Goal: Participate in discussion: Engage in conversation with other users on a specific topic

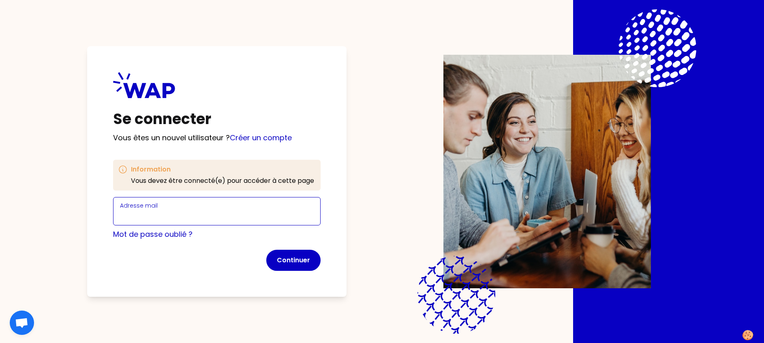
click at [193, 219] on input "Adresse mail" at bounding box center [217, 215] width 194 height 11
click at [253, 217] on input "[PERSON_NAME][EMAIL_ADDRESS][DOMAIN_NAME]" at bounding box center [217, 215] width 194 height 11
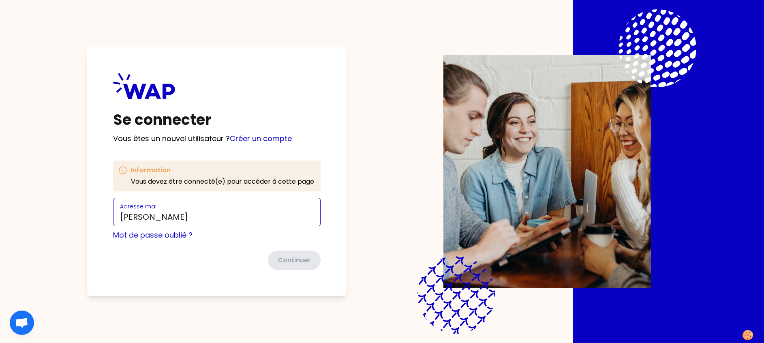
type input "[PERSON_NAME][EMAIL_ADDRESS][DOMAIN_NAME]"
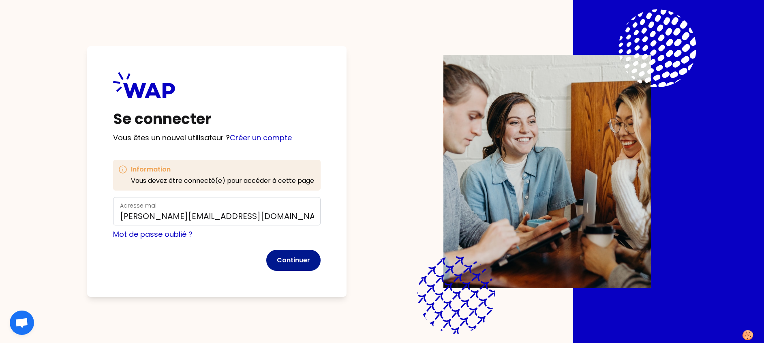
click at [294, 257] on button "Continuer" at bounding box center [293, 260] width 54 height 21
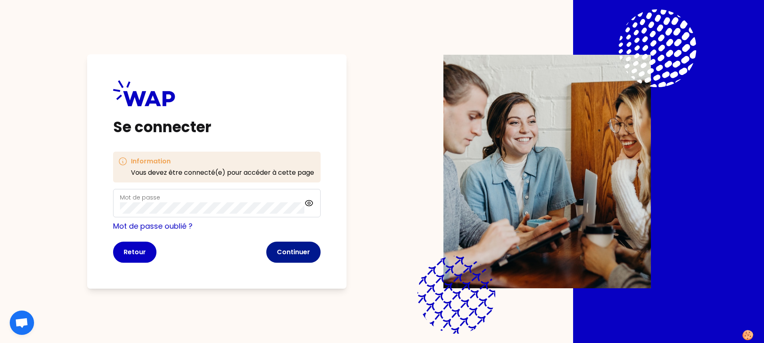
click at [294, 250] on button "Continuer" at bounding box center [293, 251] width 54 height 21
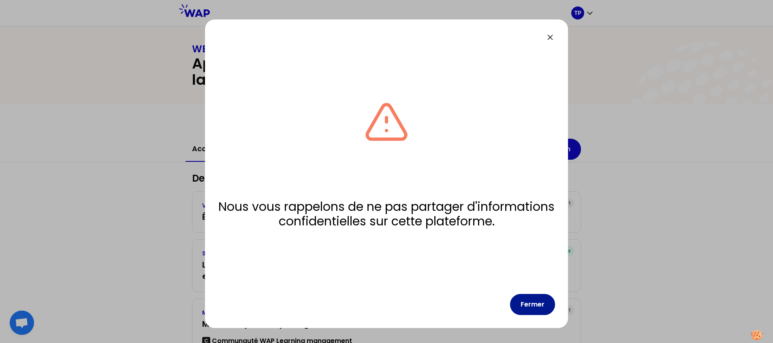
click at [542, 299] on button "Fermer" at bounding box center [532, 304] width 45 height 21
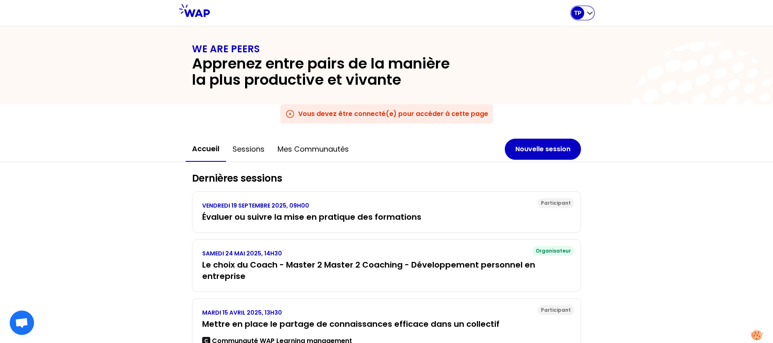
click at [589, 15] on icon "button" at bounding box center [590, 13] width 8 height 8
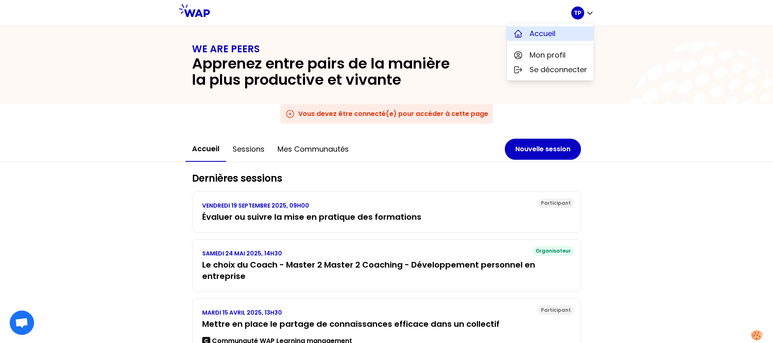
click at [555, 31] on span "Accueil" at bounding box center [542, 33] width 26 height 11
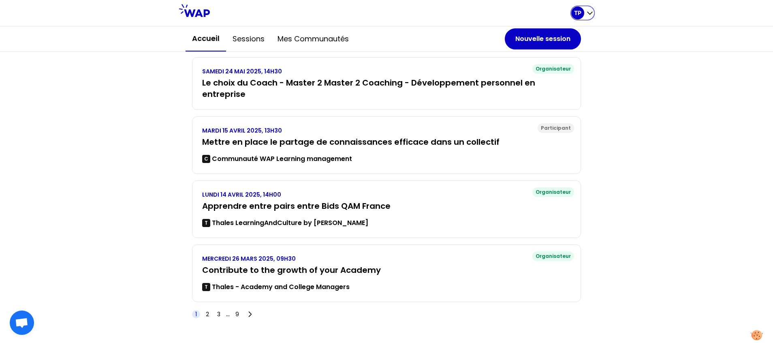
scroll to position [152, 0]
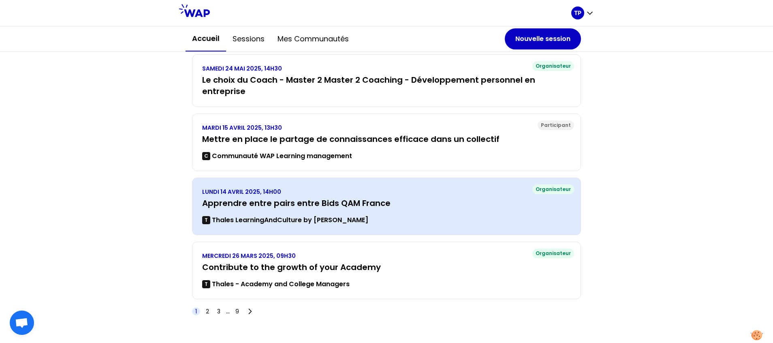
click at [286, 214] on div "[DATE] 14H00 Apprendre entre pairs entre Bids QAM France T Thales LearningAndCu…" at bounding box center [386, 206] width 369 height 37
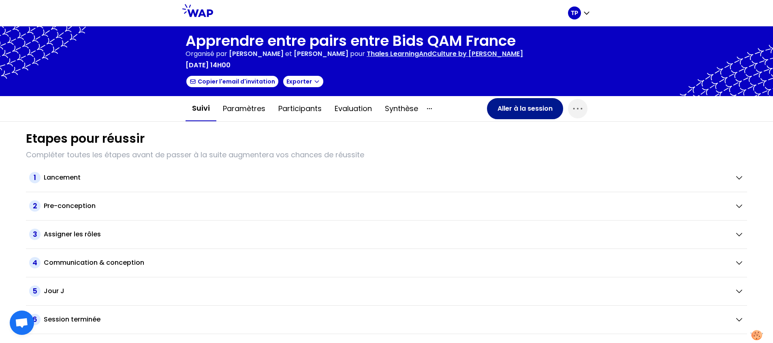
click at [527, 106] on button "Aller à la session" at bounding box center [525, 108] width 76 height 21
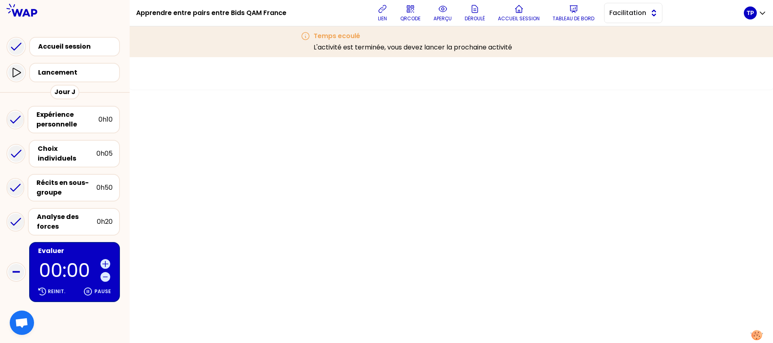
click at [621, 15] on span "Facilitation" at bounding box center [627, 13] width 36 height 10
click at [623, 32] on li "Conception" at bounding box center [633, 33] width 58 height 13
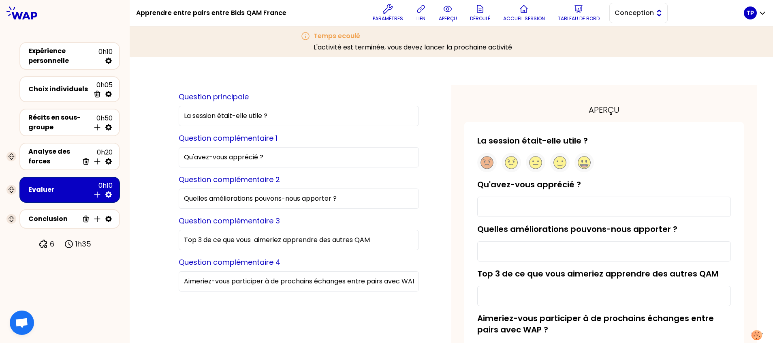
click at [626, 13] on span "Conception" at bounding box center [632, 13] width 36 height 10
click at [626, 47] on span "Facilitation" at bounding box center [643, 46] width 35 height 10
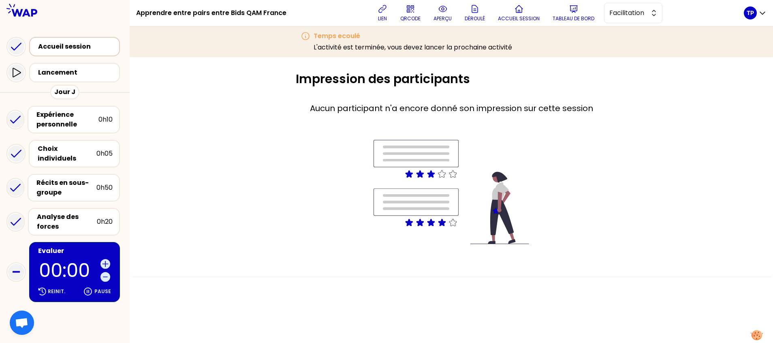
click at [73, 43] on div "Accueil session" at bounding box center [77, 47] width 78 height 10
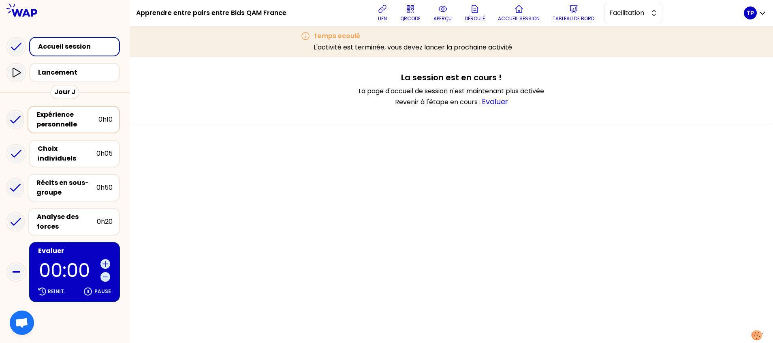
click at [77, 119] on div "Expérience personnelle" at bounding box center [67, 119] width 62 height 19
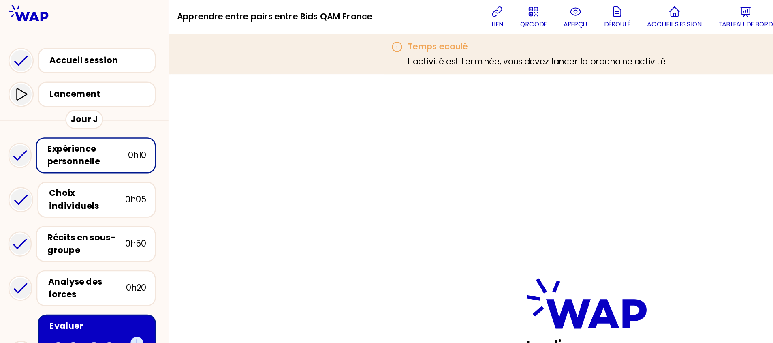
scroll to position [88, 0]
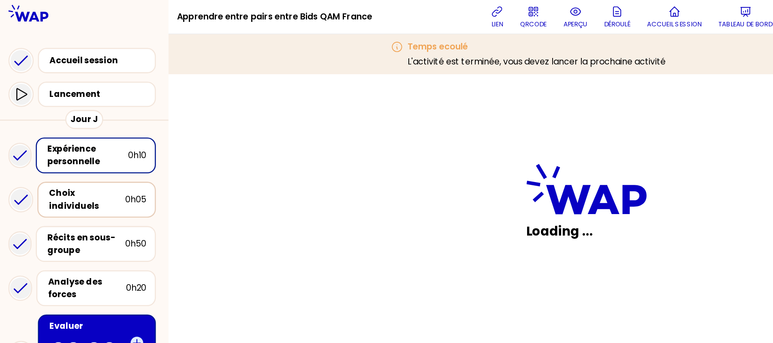
click at [77, 151] on div "Choix individuels" at bounding box center [67, 153] width 59 height 19
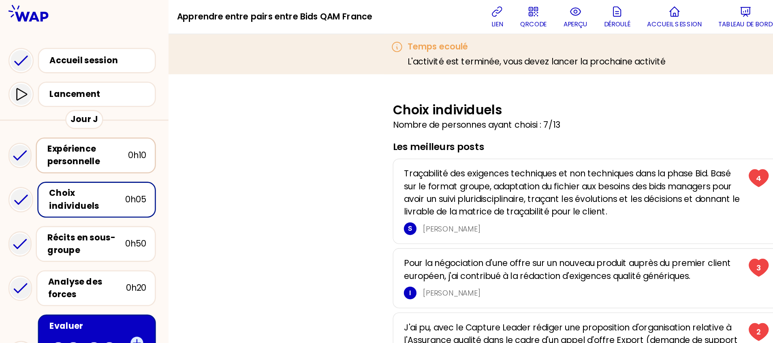
click at [78, 127] on div "Expérience personnelle" at bounding box center [67, 119] width 62 height 19
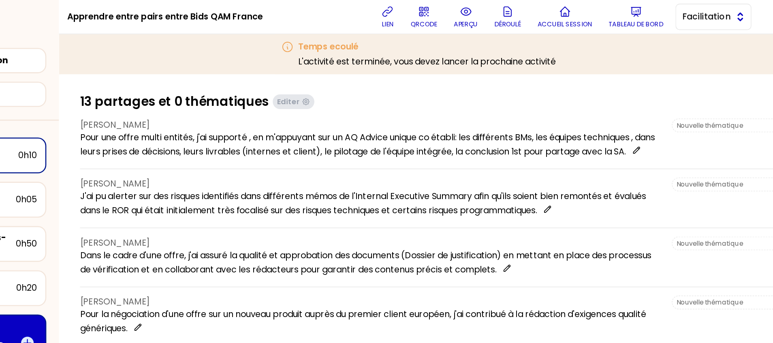
click at [643, 17] on span "Facilitation" at bounding box center [627, 13] width 36 height 10
click at [642, 32] on span "Conception" at bounding box center [638, 33] width 35 height 10
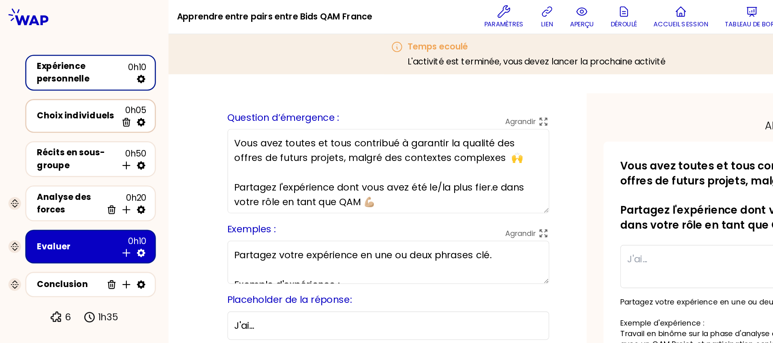
click at [70, 92] on div "Choix individuels" at bounding box center [59, 89] width 62 height 10
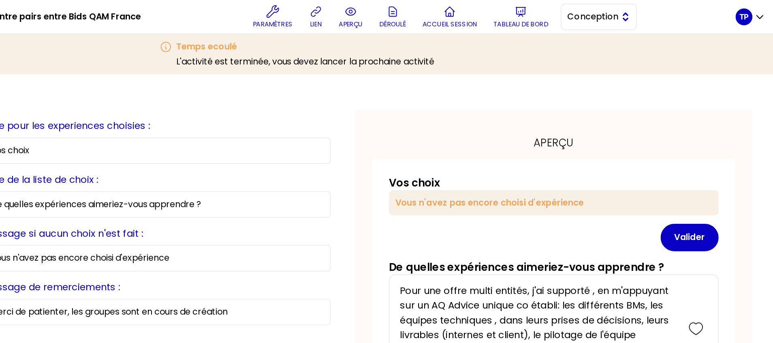
click at [657, 15] on button "Conception" at bounding box center [638, 13] width 58 height 20
click at [641, 43] on span "Facilitation" at bounding box center [643, 46] width 35 height 10
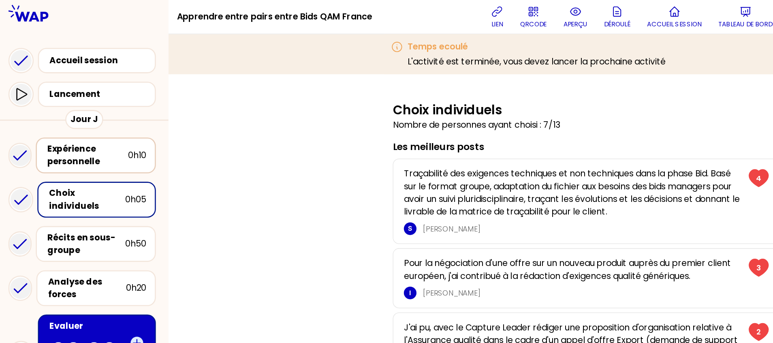
click at [69, 116] on div "Expérience personnelle" at bounding box center [67, 119] width 62 height 19
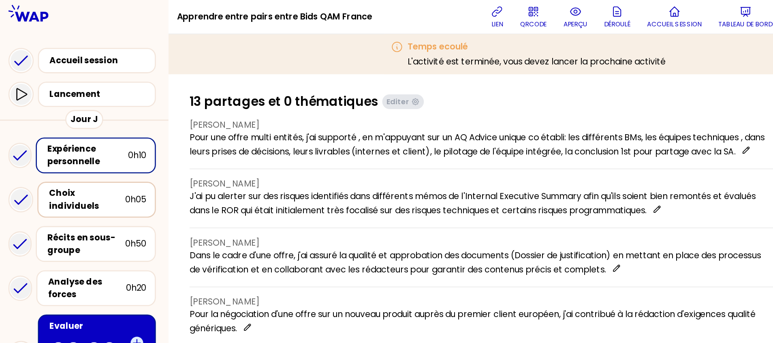
click at [64, 148] on div "Choix individuels" at bounding box center [67, 153] width 59 height 19
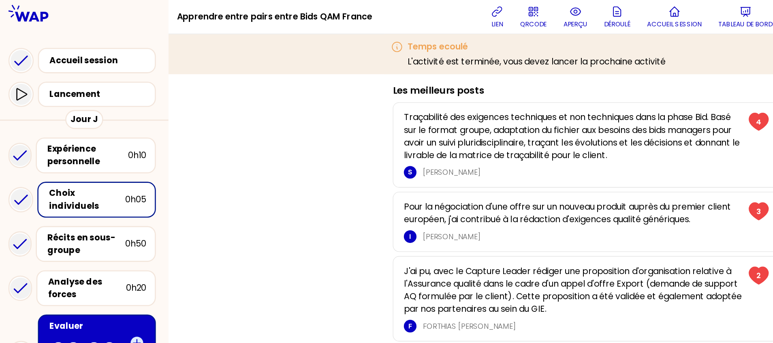
scroll to position [44, 0]
click at [68, 178] on div "Récits en sous-groupe" at bounding box center [66, 187] width 60 height 19
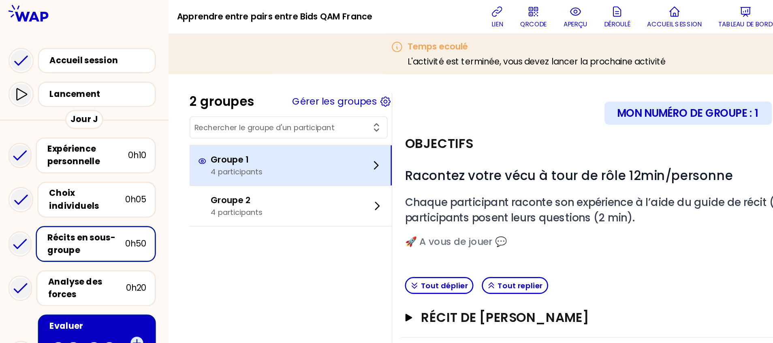
click at [213, 137] on div "Groupe 1 4 participants" at bounding box center [224, 127] width 156 height 31
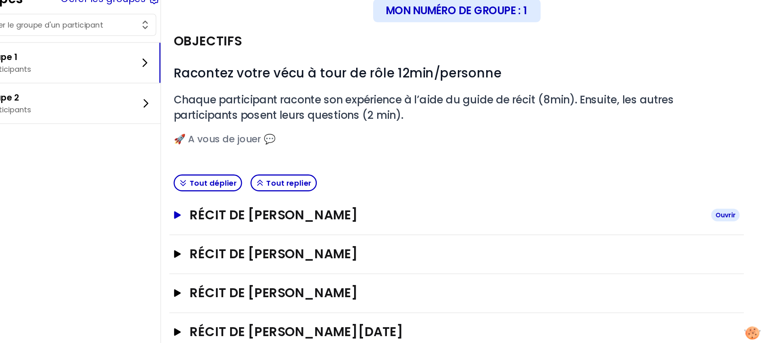
click at [318, 246] on icon "button" at bounding box center [314, 244] width 6 height 6
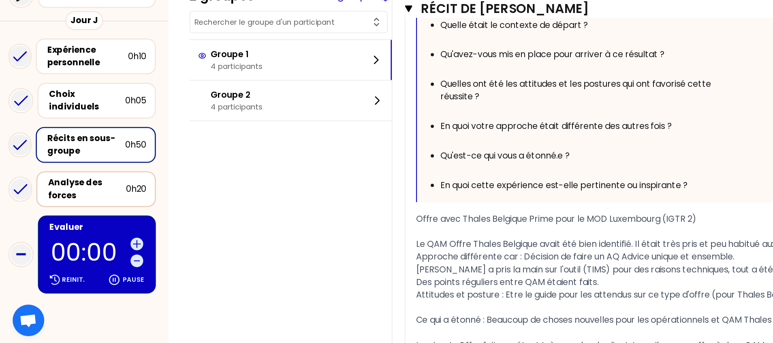
click at [72, 216] on div "Analyse des forces" at bounding box center [67, 221] width 60 height 19
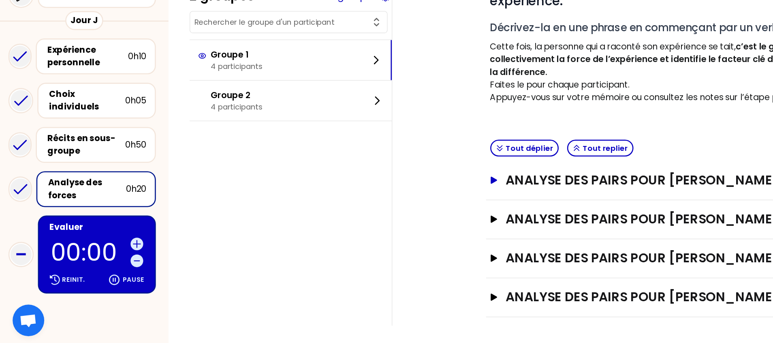
click at [377, 215] on icon "button" at bounding box center [379, 215] width 6 height 6
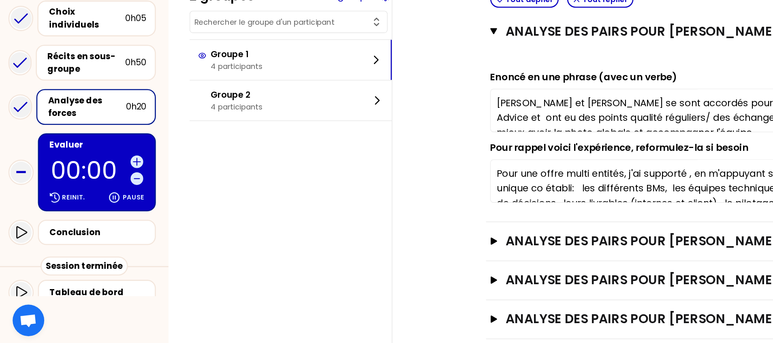
scroll to position [65, 0]
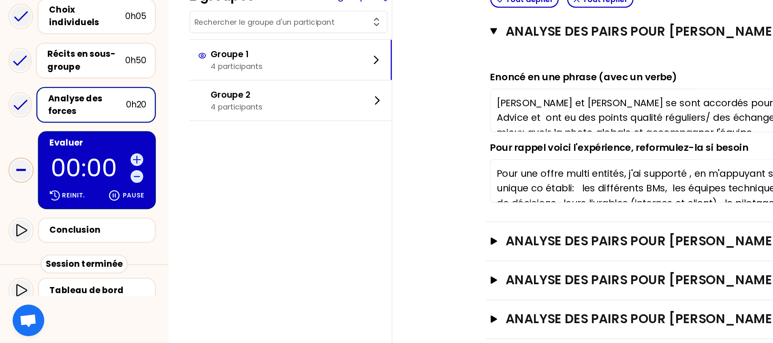
click at [16, 199] on icon at bounding box center [16, 207] width 16 height 16
click at [19, 149] on icon at bounding box center [16, 157] width 16 height 16
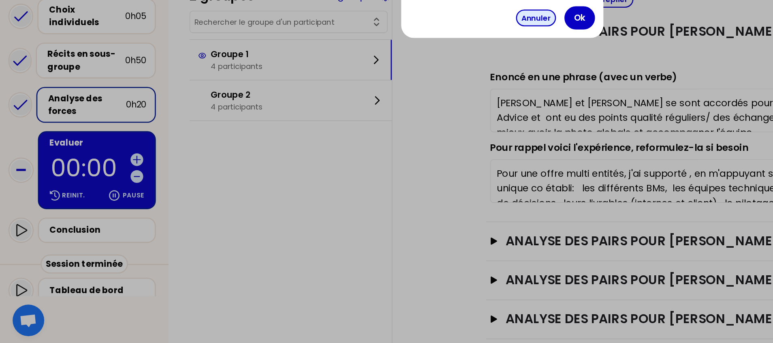
click at [420, 93] on button "Annuler" at bounding box center [412, 89] width 31 height 13
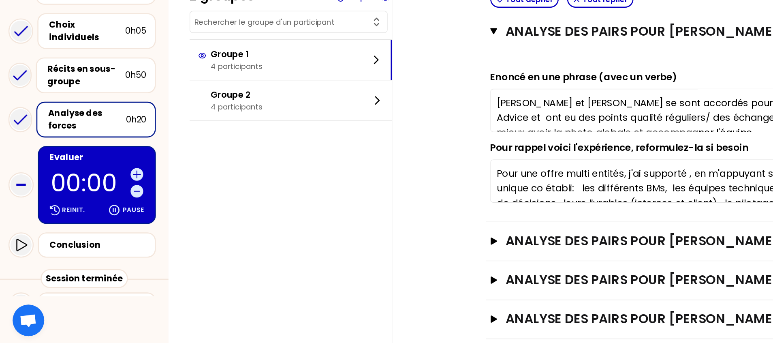
scroll to position [66, 0]
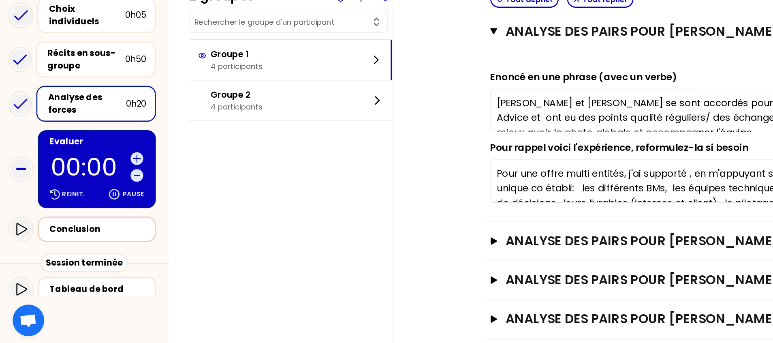
click at [48, 247] on div "Conclusion" at bounding box center [75, 252] width 75 height 10
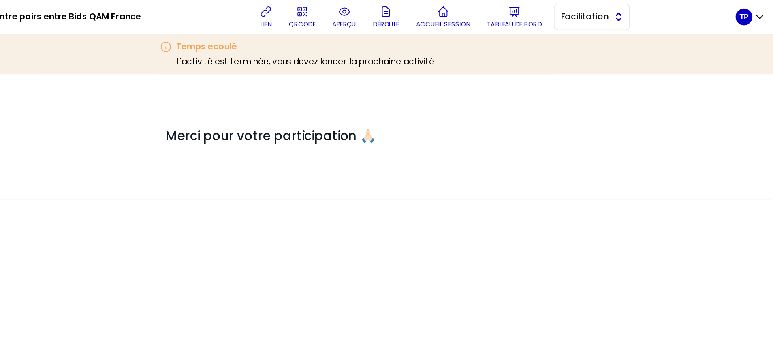
click at [656, 14] on button "Facilitation" at bounding box center [633, 13] width 58 height 20
click at [647, 34] on span "Conception" at bounding box center [638, 33] width 35 height 10
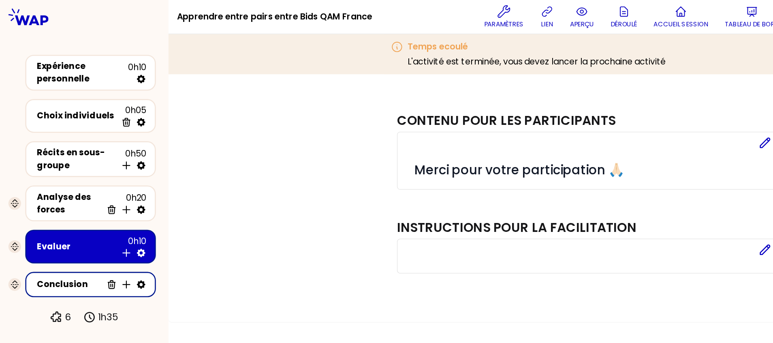
click at [31, 222] on div "Conclusion" at bounding box center [53, 219] width 50 height 10
click at [66, 223] on div "Conclusion" at bounding box center [53, 219] width 50 height 10
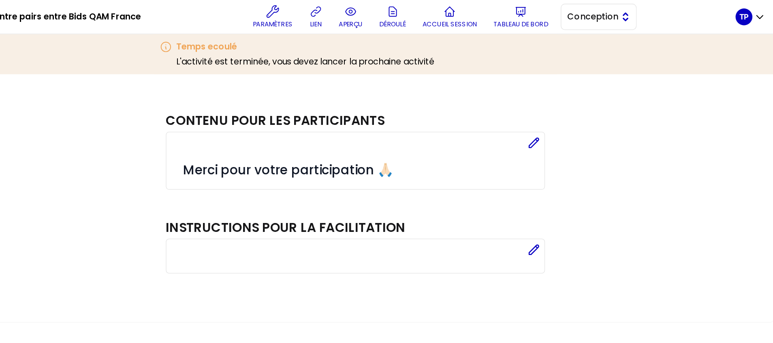
click at [644, 13] on span "Conception" at bounding box center [632, 13] width 36 height 10
click at [635, 48] on span "Facilitation" at bounding box center [643, 46] width 35 height 10
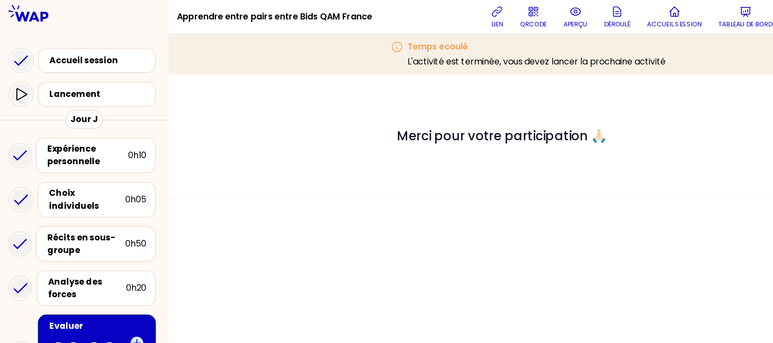
click at [21, 11] on icon at bounding box center [21, 10] width 31 height 13
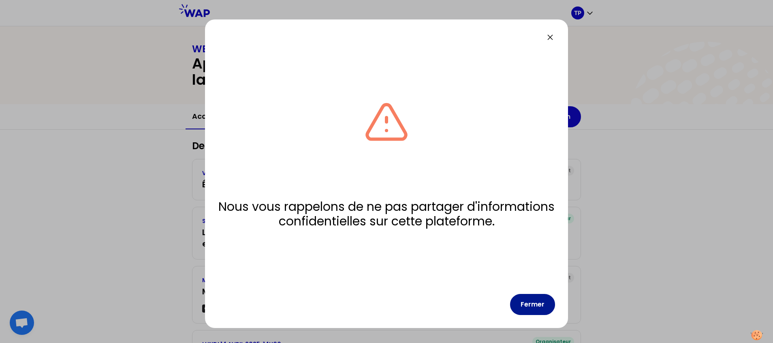
click at [534, 305] on button "Fermer" at bounding box center [532, 304] width 45 height 21
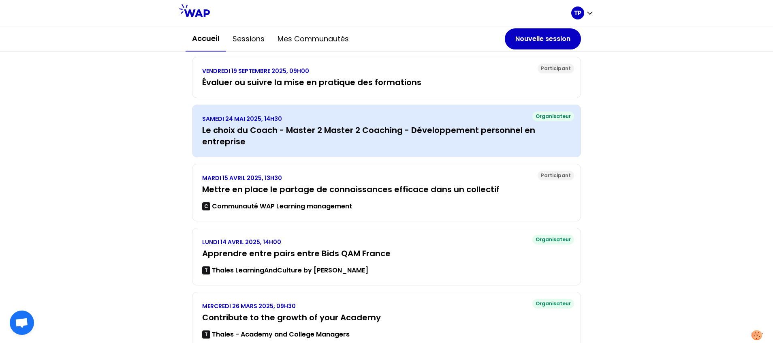
scroll to position [152, 0]
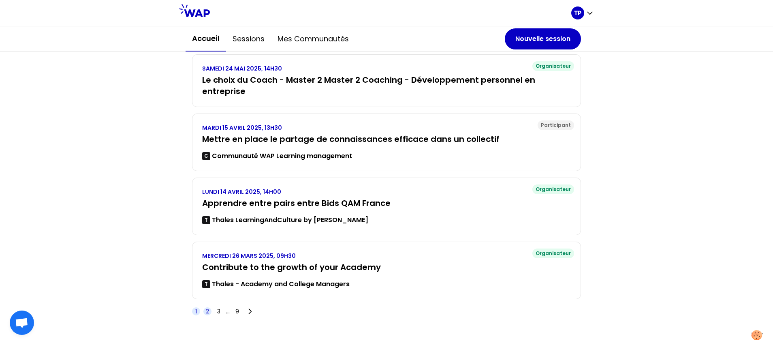
click at [206, 310] on span "2" at bounding box center [207, 311] width 3 height 8
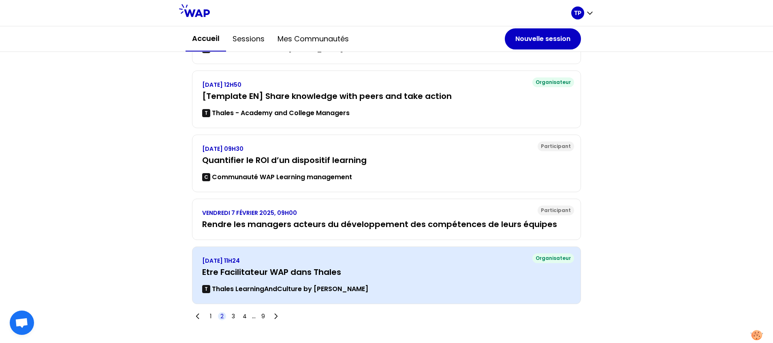
scroll to position [158, 0]
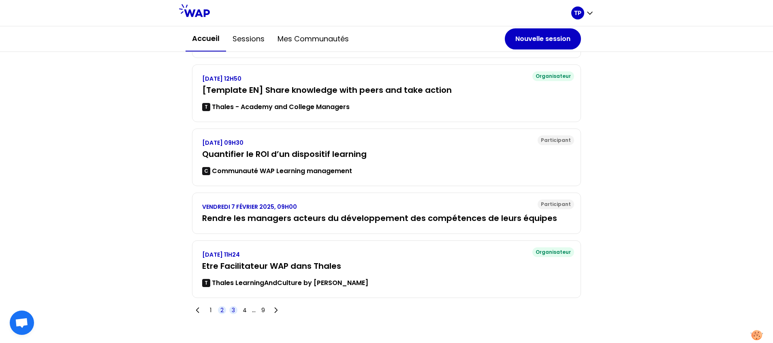
click at [232, 310] on span "3" at bounding box center [233, 310] width 3 height 8
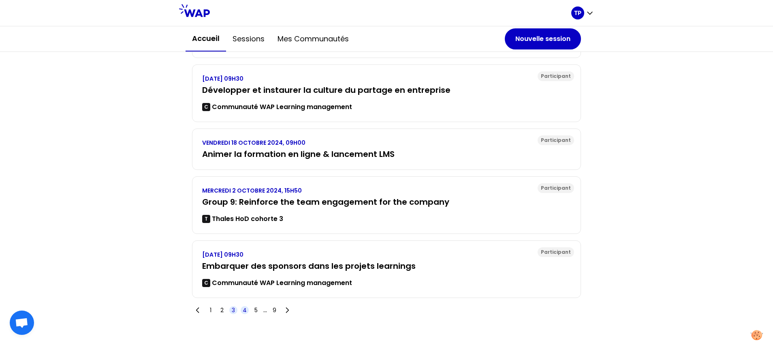
click at [243, 310] on span "4" at bounding box center [245, 310] width 4 height 8
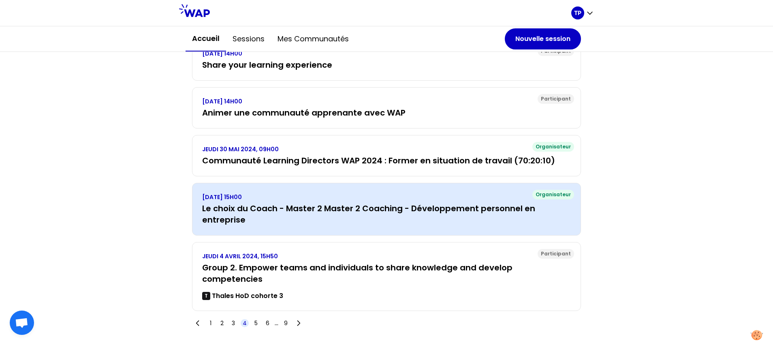
scroll to position [121, 0]
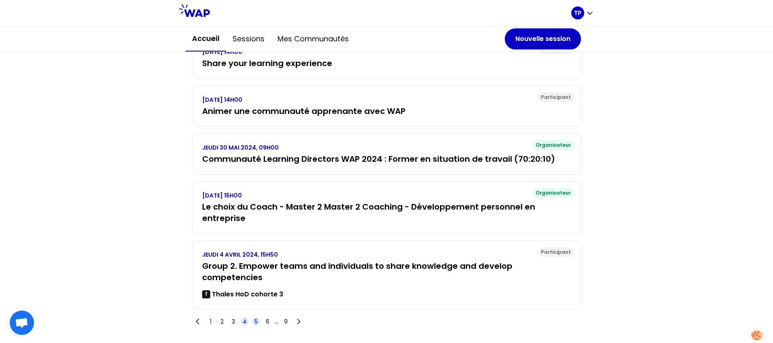
click at [254, 317] on span "5" at bounding box center [256, 321] width 8 height 8
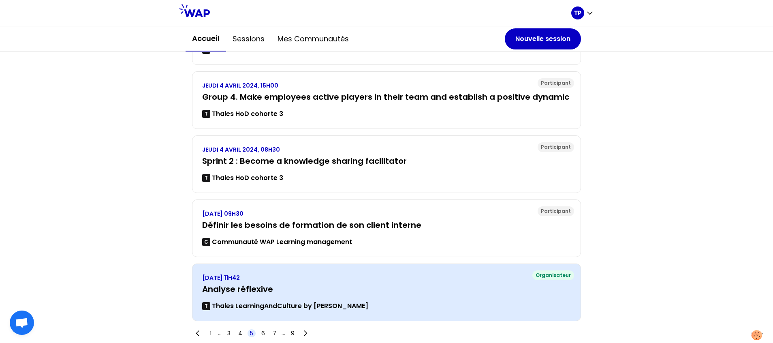
scroll to position [175, 0]
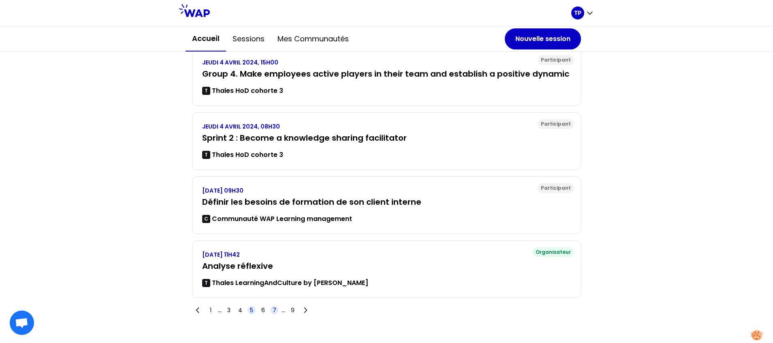
click at [273, 313] on span "7" at bounding box center [275, 310] width 4 height 8
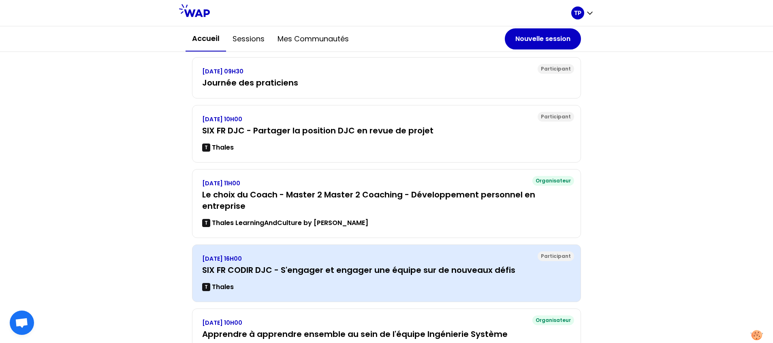
scroll to position [170, 0]
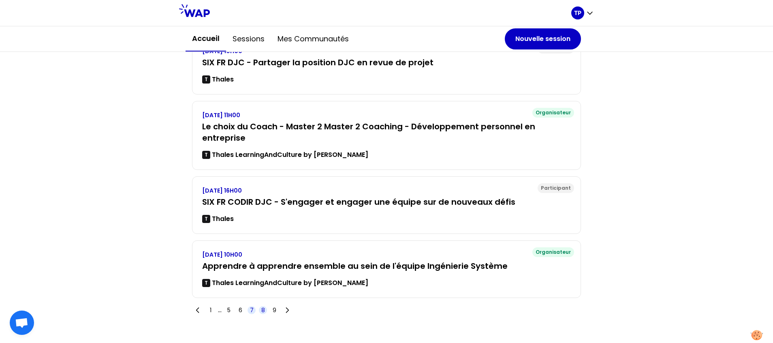
click at [261, 311] on span "8" at bounding box center [263, 310] width 4 height 8
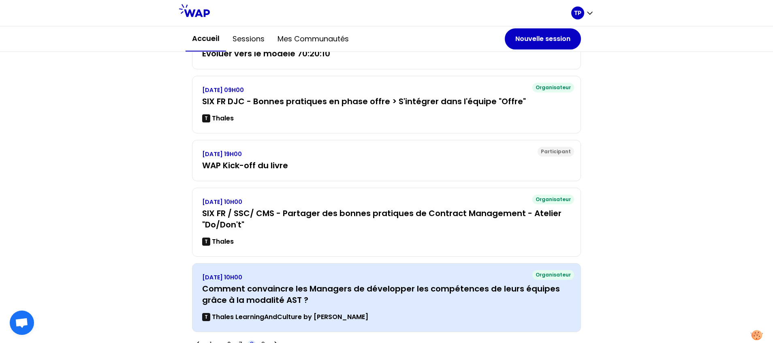
scroll to position [165, 0]
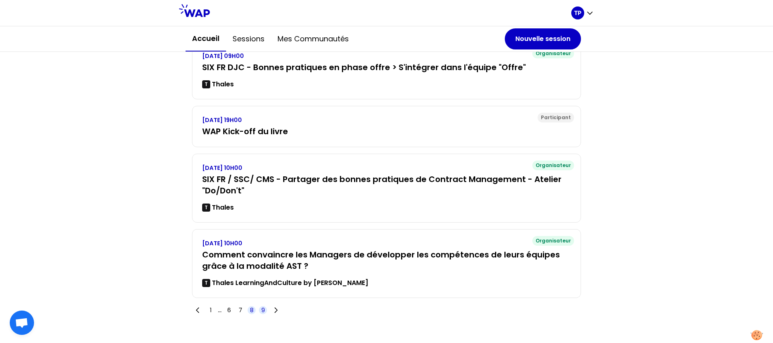
click at [261, 310] on span "9" at bounding box center [263, 310] width 4 height 8
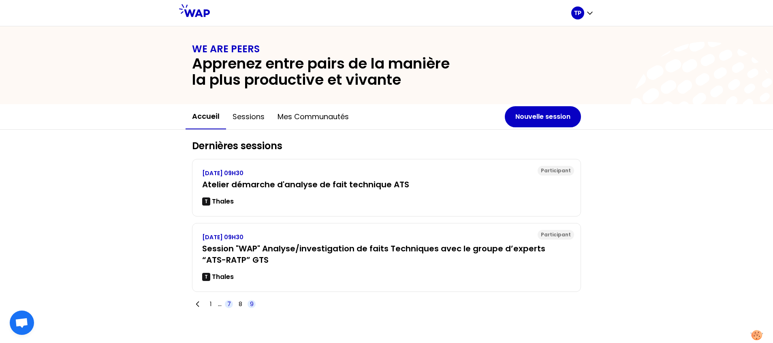
click at [228, 304] on span "7" at bounding box center [229, 304] width 4 height 8
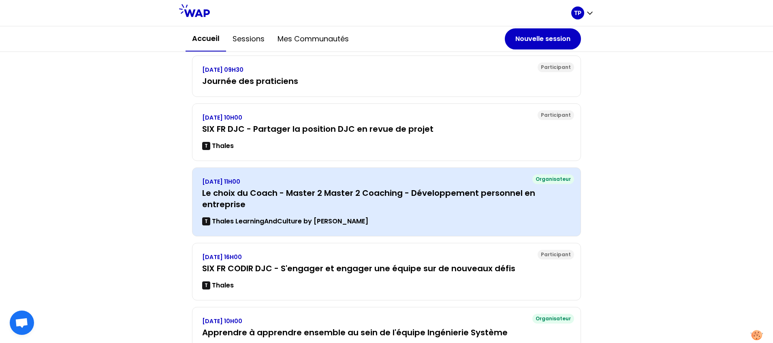
scroll to position [170, 0]
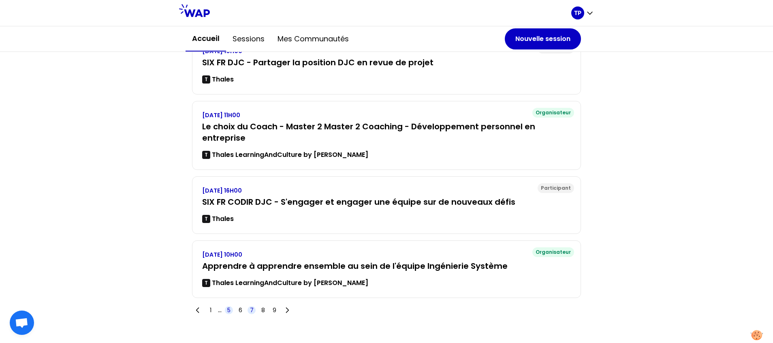
click at [227, 309] on span "5" at bounding box center [228, 310] width 3 height 8
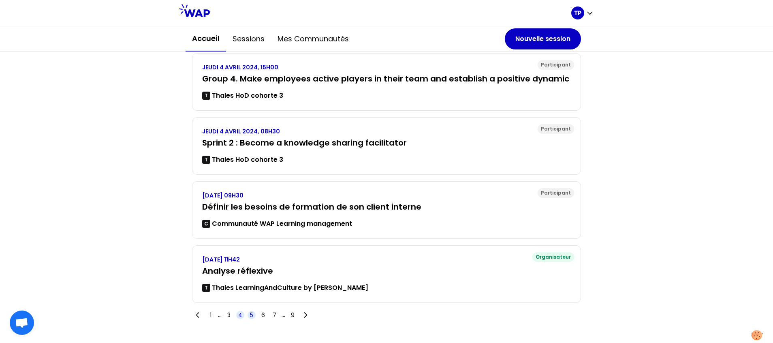
click at [238, 314] on span "4" at bounding box center [240, 315] width 4 height 8
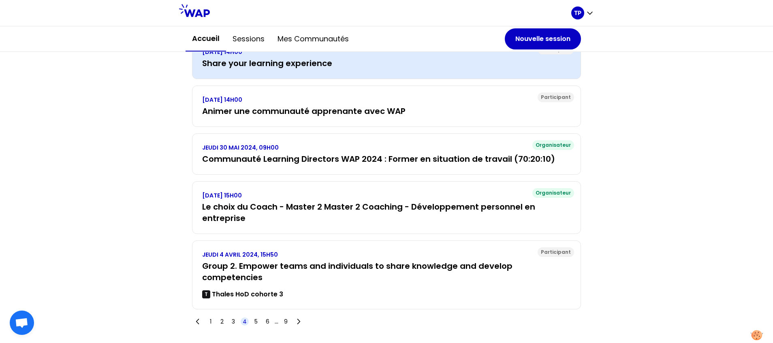
scroll to position [0, 0]
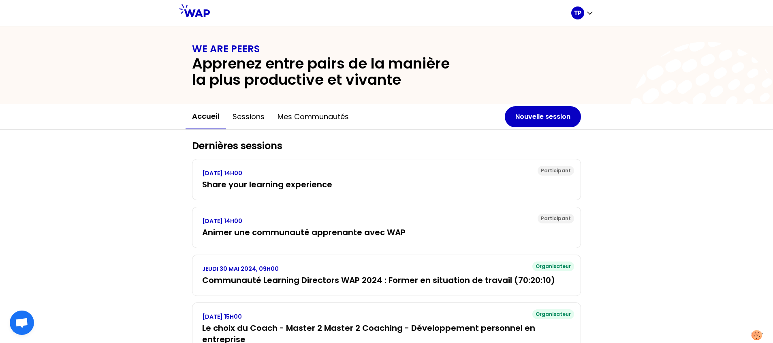
click at [586, 20] on div "TP" at bounding box center [582, 13] width 23 height 26
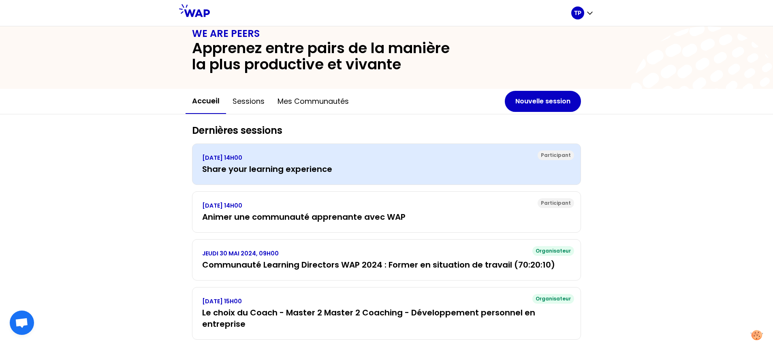
scroll to position [16, 0]
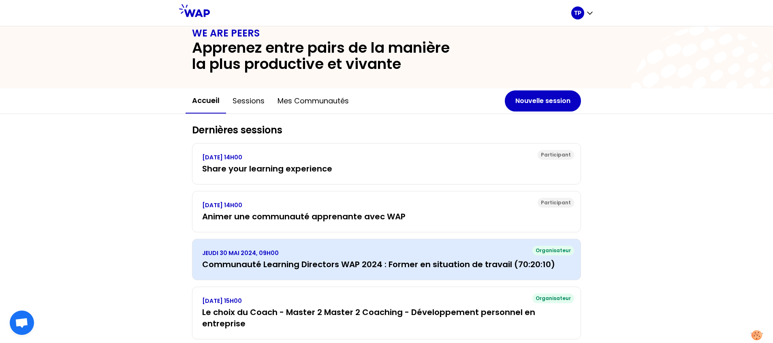
click at [345, 260] on h3 "Communauté Learning Directors WAP 2024 : Former en situation de travail (70:20:…" at bounding box center [386, 263] width 369 height 11
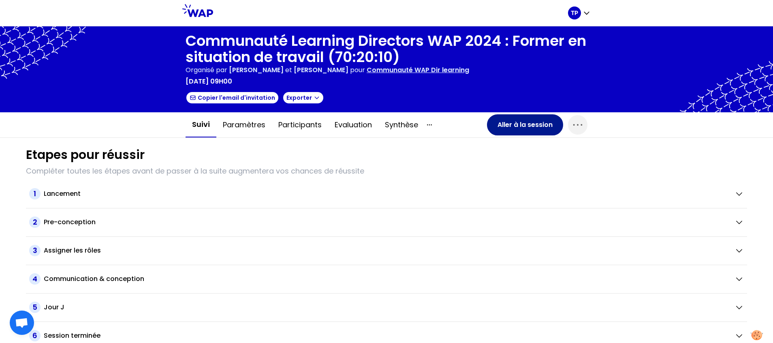
click at [531, 128] on button "Aller à la session" at bounding box center [525, 124] width 76 height 21
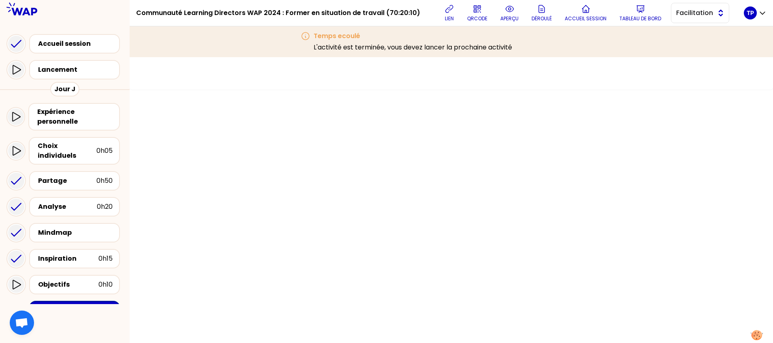
click at [695, 12] on span "Facilitation" at bounding box center [694, 13] width 36 height 10
click at [689, 44] on span "Facilitation" at bounding box center [704, 46] width 35 height 10
click at [77, 68] on div "Lancement" at bounding box center [77, 70] width 78 height 10
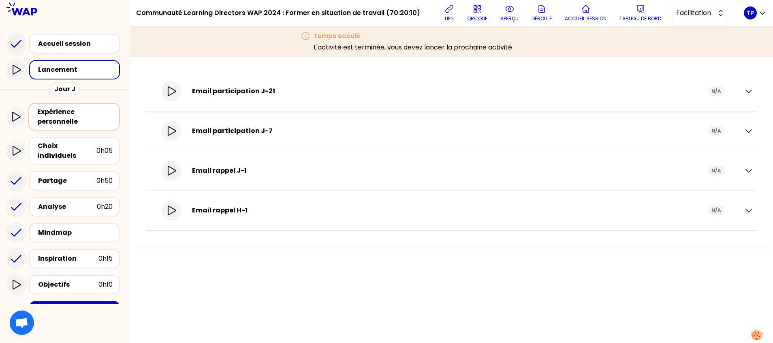
click at [63, 119] on div "Expérience personnelle" at bounding box center [74, 116] width 75 height 19
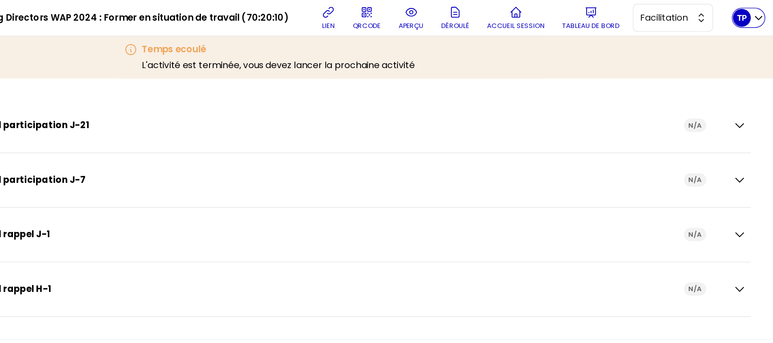
click at [751, 15] on p "TP" at bounding box center [750, 13] width 7 height 8
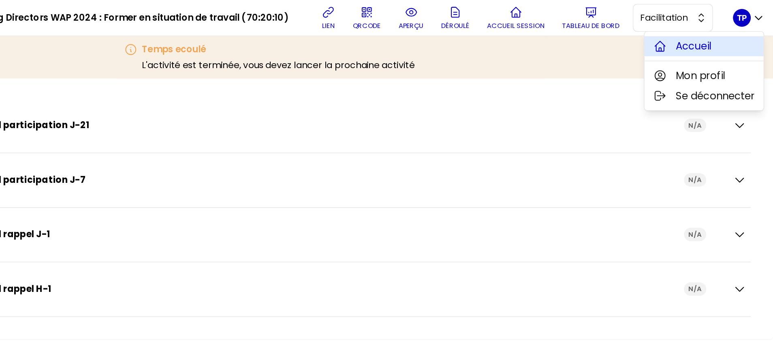
click at [719, 33] on span "Accueil" at bounding box center [715, 33] width 26 height 11
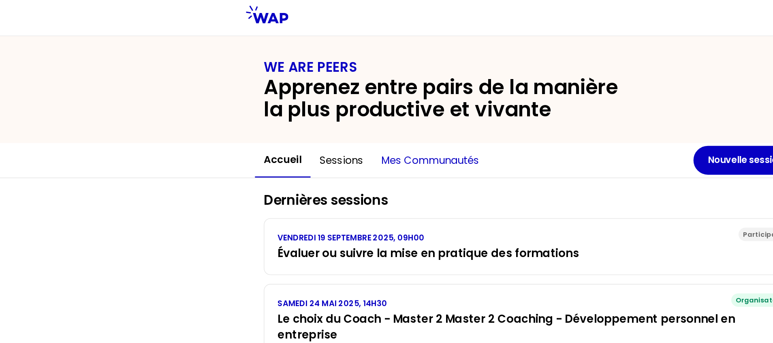
click at [290, 118] on button "Mes communautés" at bounding box center [313, 117] width 84 height 24
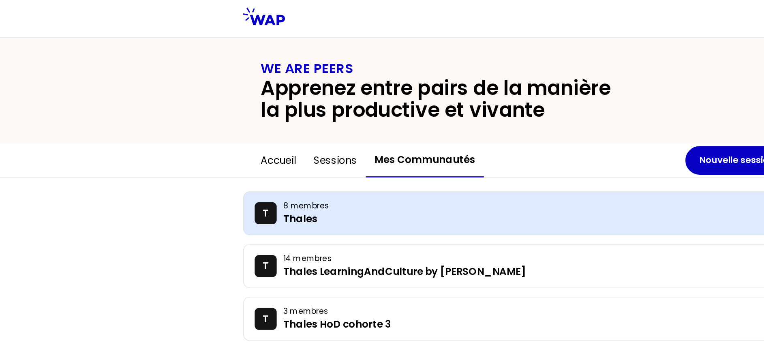
scroll to position [49, 0]
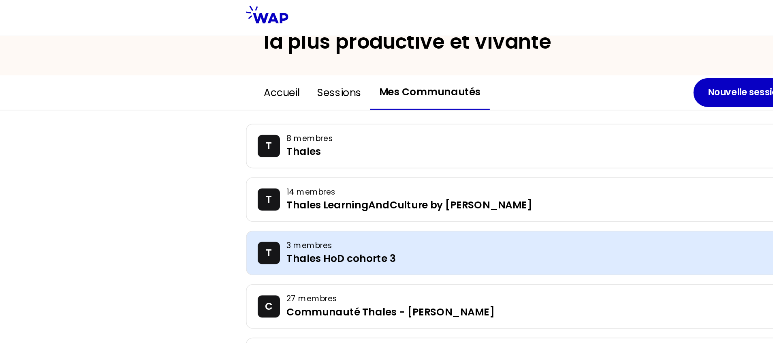
click at [236, 178] on p "3 membres" at bounding box center [392, 178] width 367 height 8
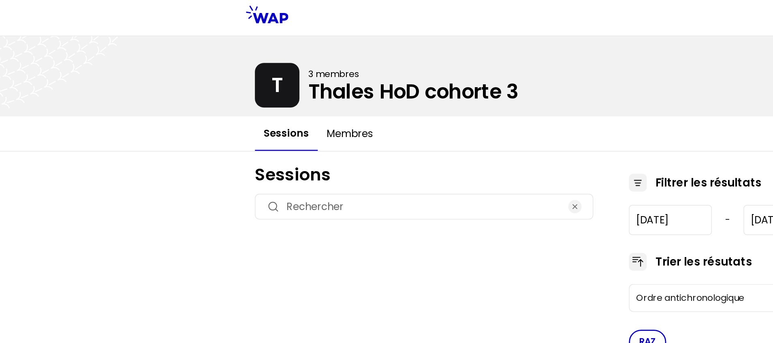
type input "2023-9-20"
type input "2024-10-2"
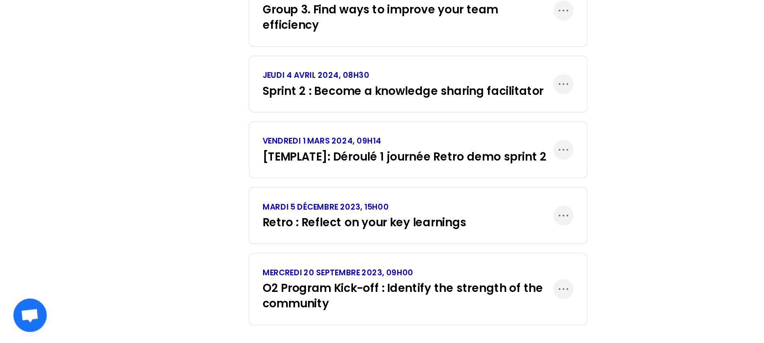
scroll to position [556, 0]
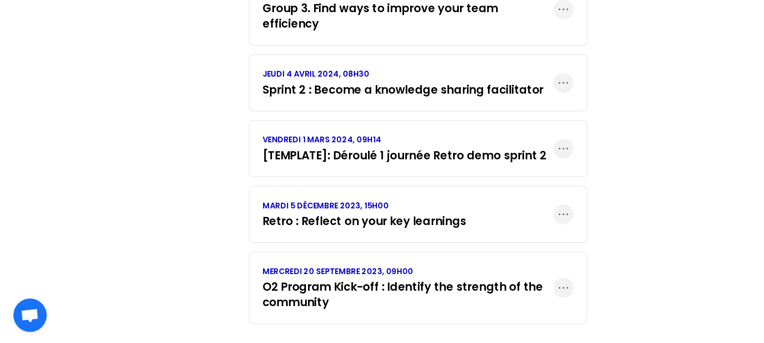
click at [265, 296] on h3 "O2 Program Kick-off : Identify the strength of the community" at bounding box center [296, 307] width 211 height 23
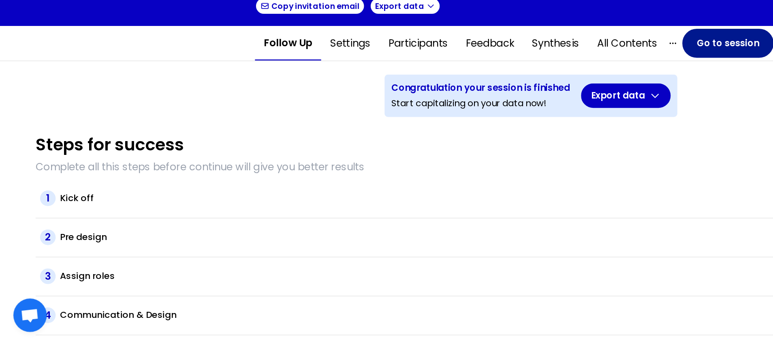
click at [524, 123] on button "Go to session" at bounding box center [530, 124] width 66 height 21
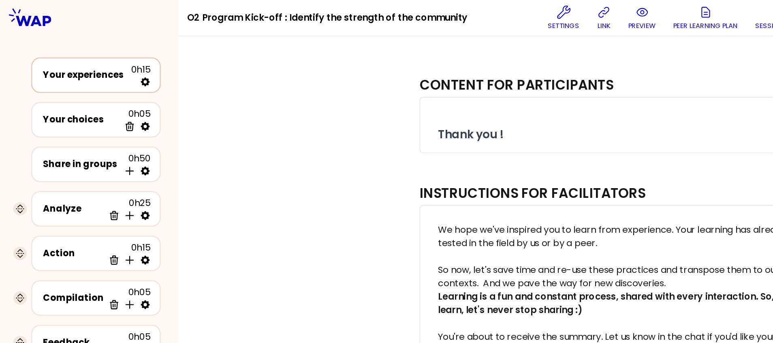
click at [82, 57] on div "Your experiences" at bounding box center [64, 55] width 64 height 10
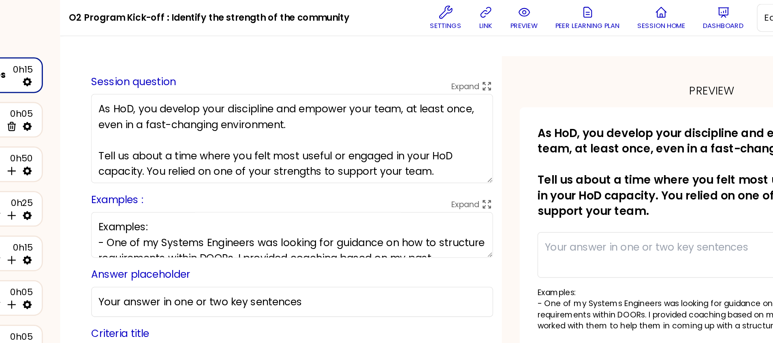
click at [359, 128] on textarea "As HoD, you develop your discipline and empower your team, at least once, even …" at bounding box center [298, 100] width 292 height 65
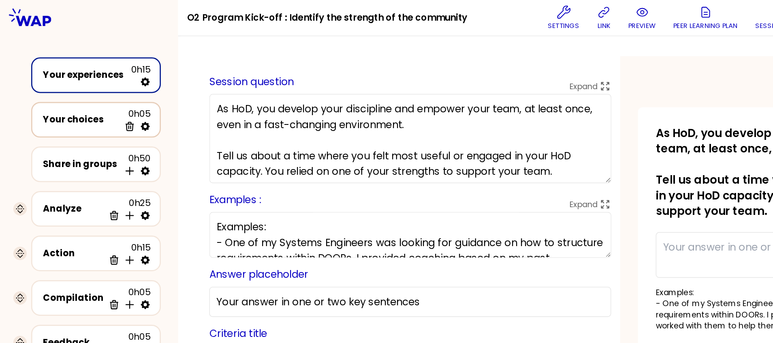
click at [51, 84] on div "Your choices" at bounding box center [59, 87] width 55 height 10
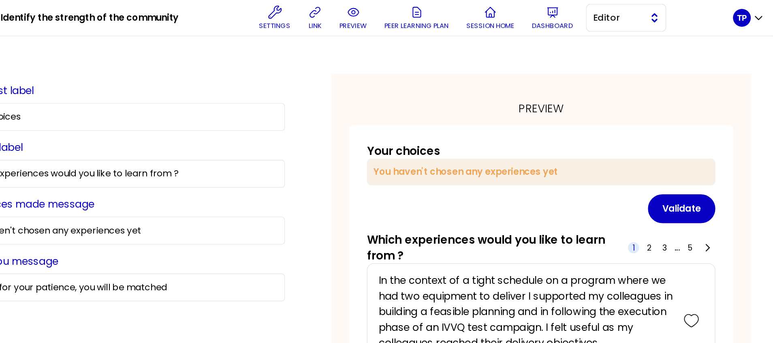
click at [676, 12] on span "Editor" at bounding box center [660, 13] width 36 height 10
click at [670, 45] on span "Facilitator" at bounding box center [670, 46] width 35 height 10
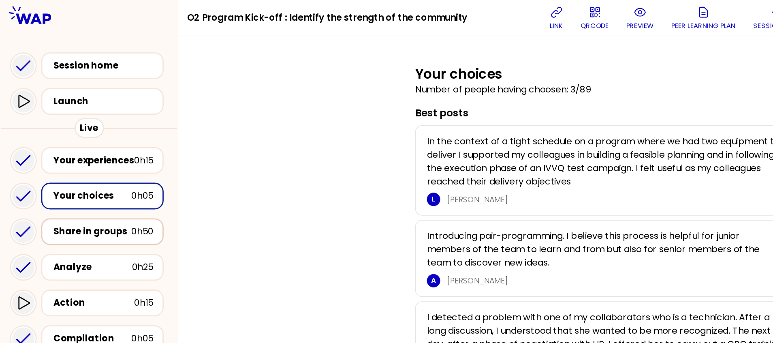
click at [78, 162] on div "Share in groups 0h50" at bounding box center [74, 168] width 89 height 19
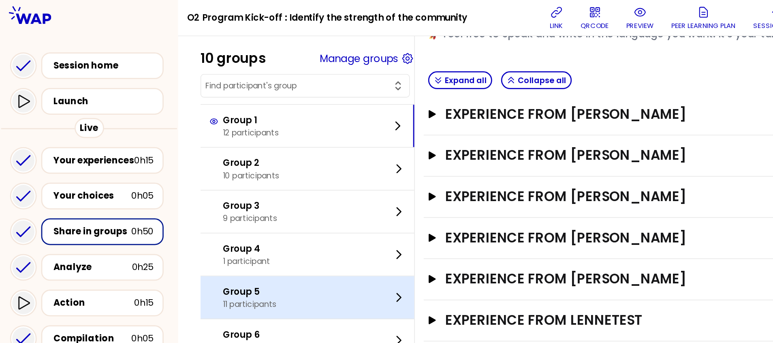
scroll to position [141, 0]
